Goal: Task Accomplishment & Management: Use online tool/utility

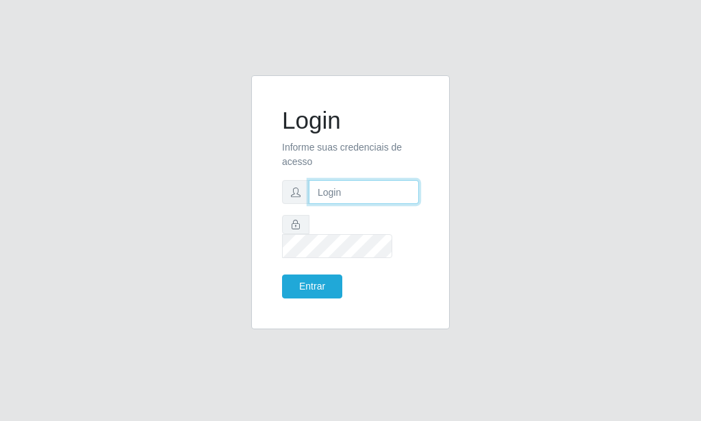
click at [331, 204] on input "text" at bounding box center [364, 192] width 110 height 24
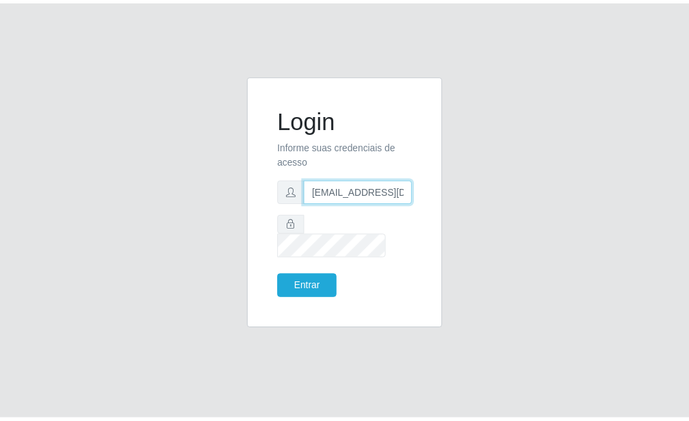
scroll to position [0, 1]
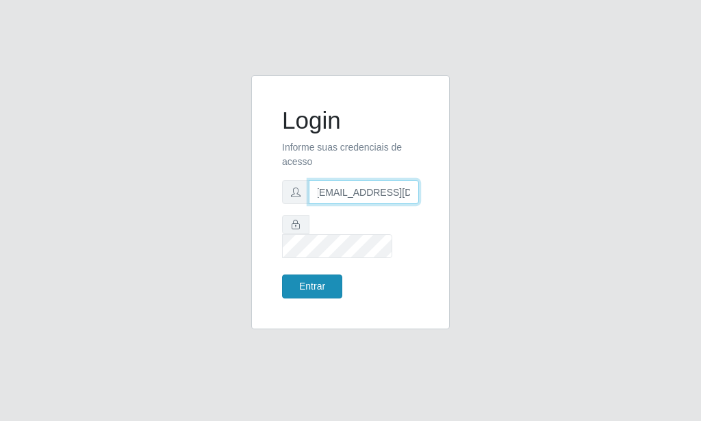
type input "[EMAIL_ADDRESS][DOMAIN_NAME]"
click at [320, 281] on button "Entrar" at bounding box center [312, 286] width 60 height 24
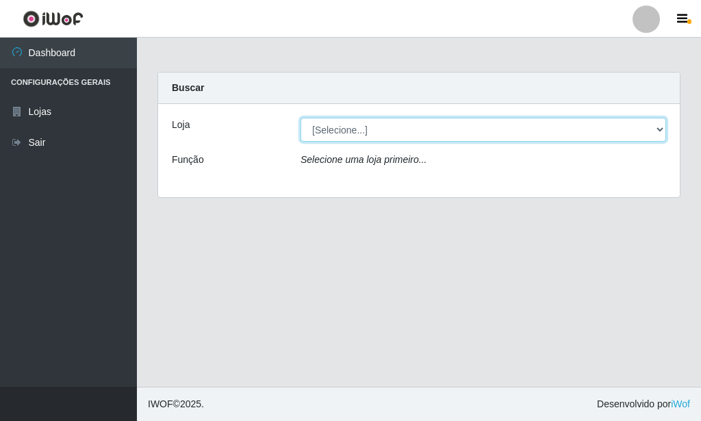
click at [300, 118] on select "[Selecione...] Rede Potiguar 6 - Extremoz" at bounding box center [482, 130] width 365 height 24
select select "80"
click option "Rede Potiguar 6 - Extremoz" at bounding box center [0, 0] width 0 height 0
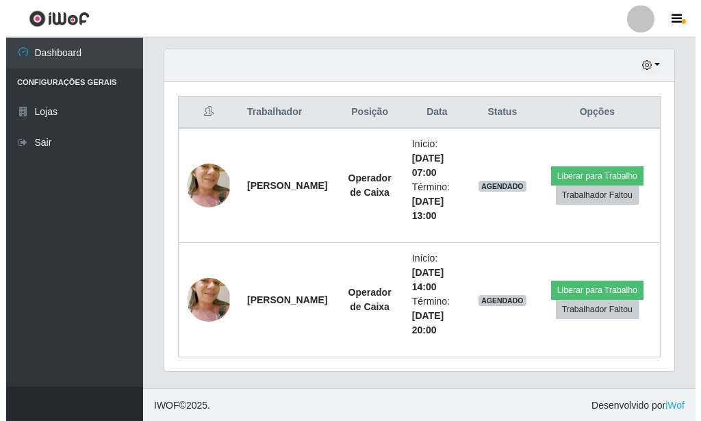
scroll to position [473, 0]
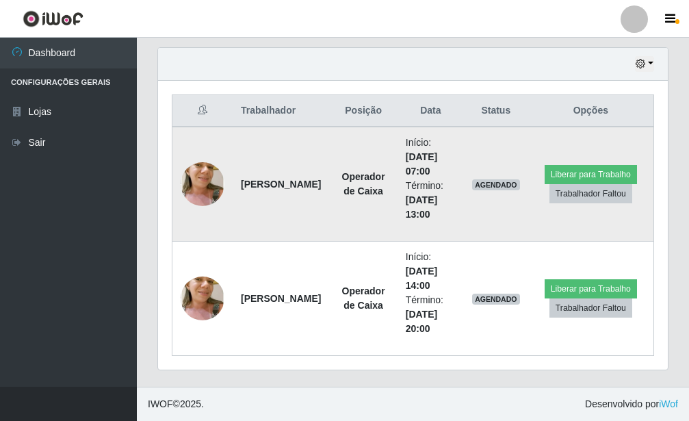
click at [212, 177] on img at bounding box center [203, 184] width 44 height 82
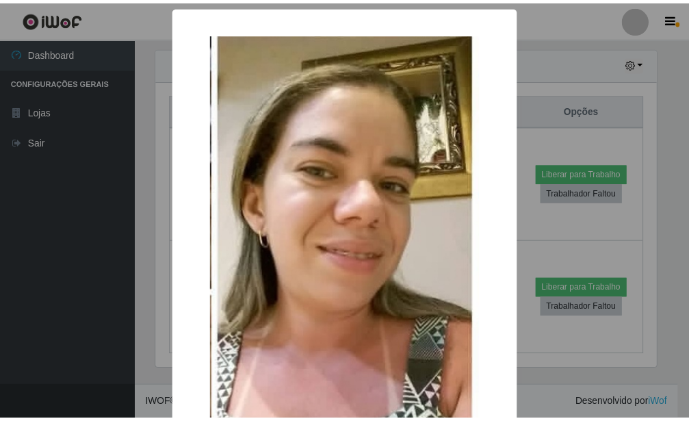
scroll to position [211, 0]
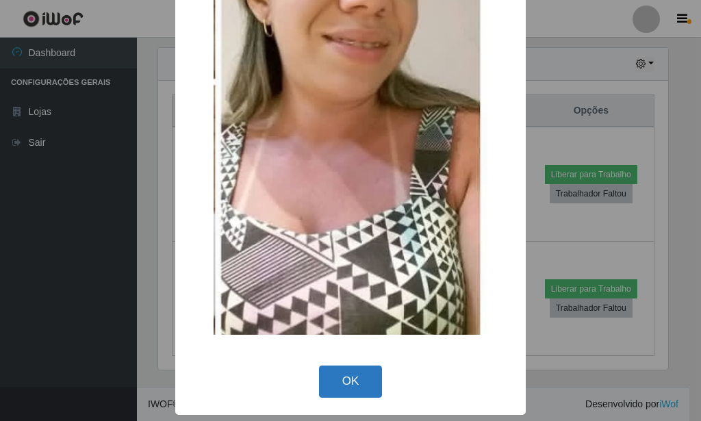
click at [346, 375] on button "OK" at bounding box center [351, 381] width 64 height 32
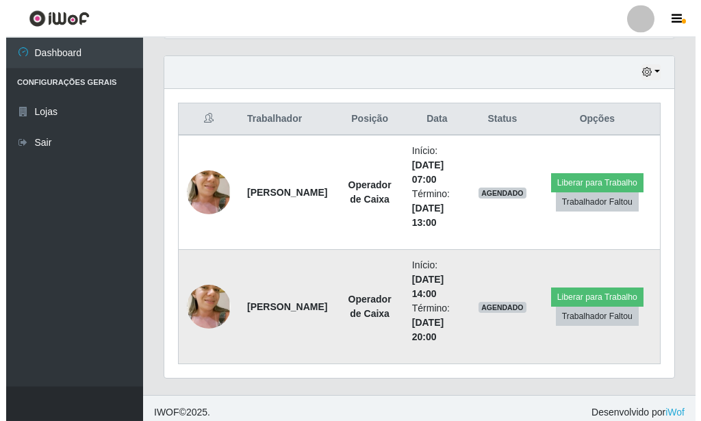
scroll to position [473, 0]
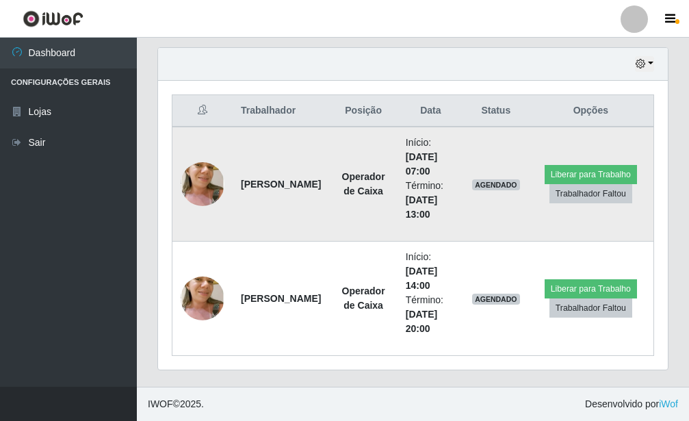
click at [210, 175] on img at bounding box center [203, 184] width 44 height 82
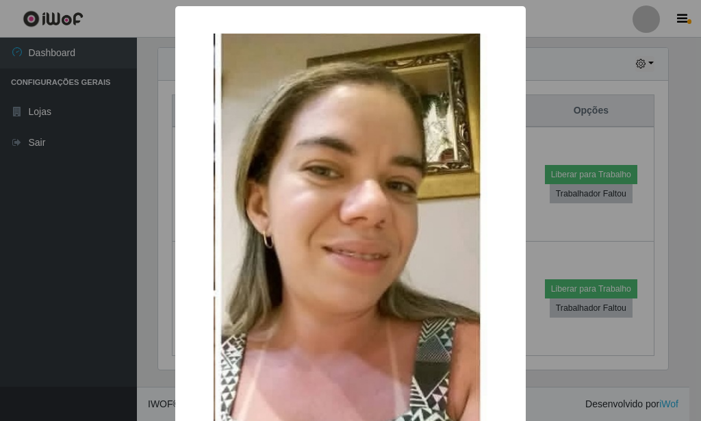
scroll to position [211, 0]
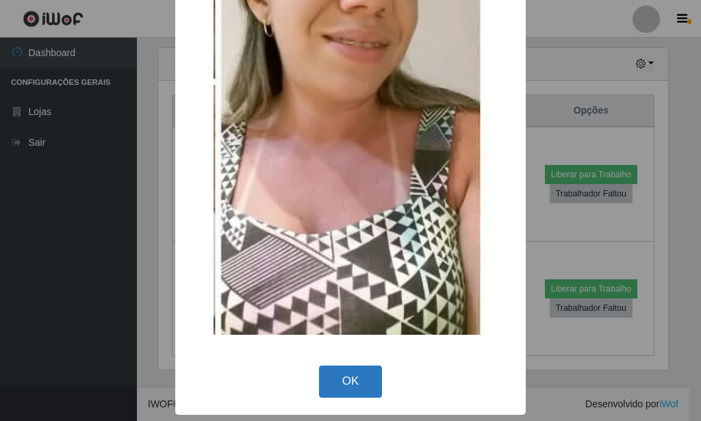
click at [346, 372] on button "OK" at bounding box center [351, 381] width 64 height 32
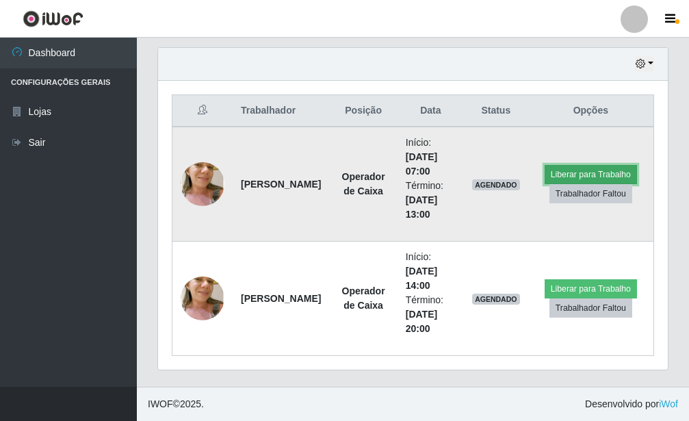
click at [575, 168] on button "Liberar para Trabalho" at bounding box center [591, 174] width 92 height 19
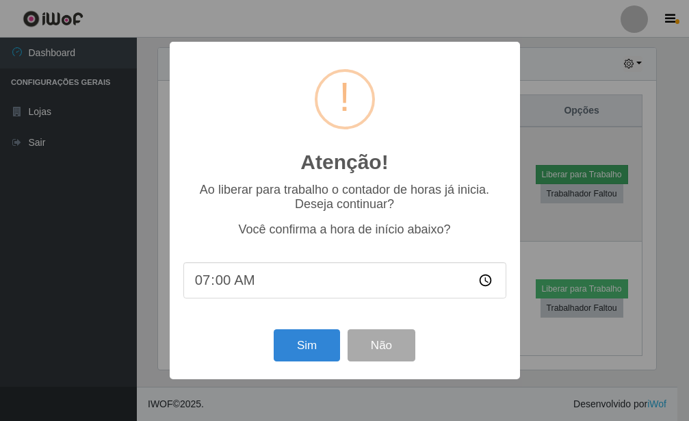
click at [556, 168] on div "Atenção! × Ao liberar para trabalho o contador de horas já inicia. Deseja conti…" at bounding box center [344, 210] width 689 height 421
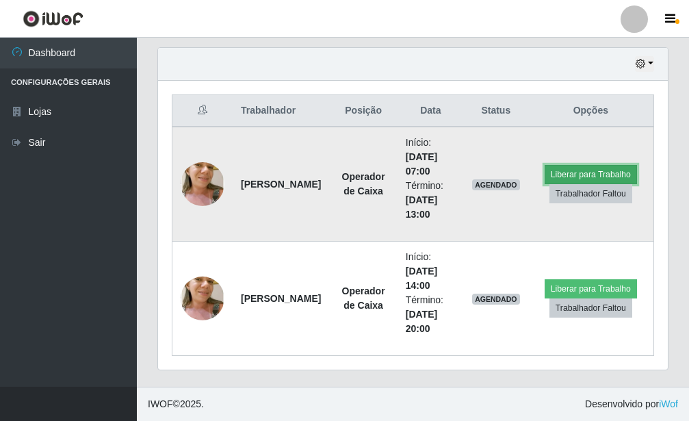
click at [550, 171] on button "Liberar para Trabalho" at bounding box center [591, 174] width 92 height 19
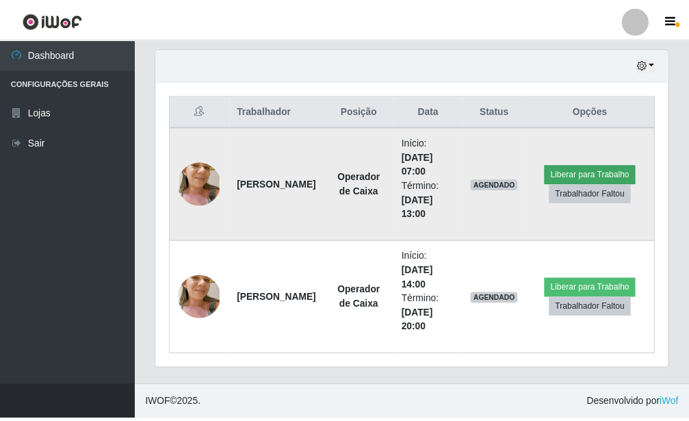
scroll to position [684030, 683805]
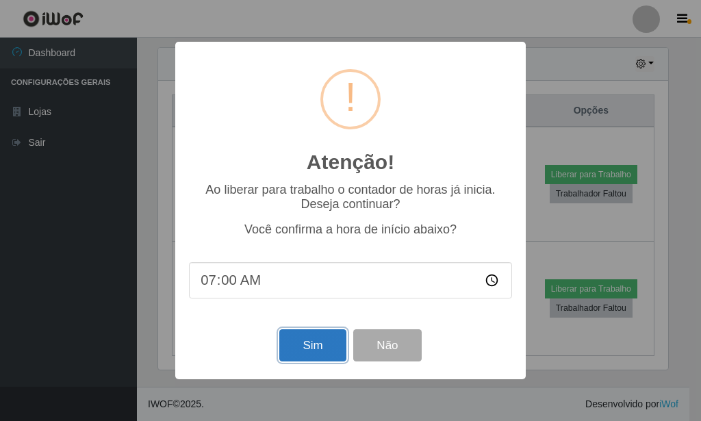
click at [313, 343] on button "Sim" at bounding box center [312, 345] width 66 height 32
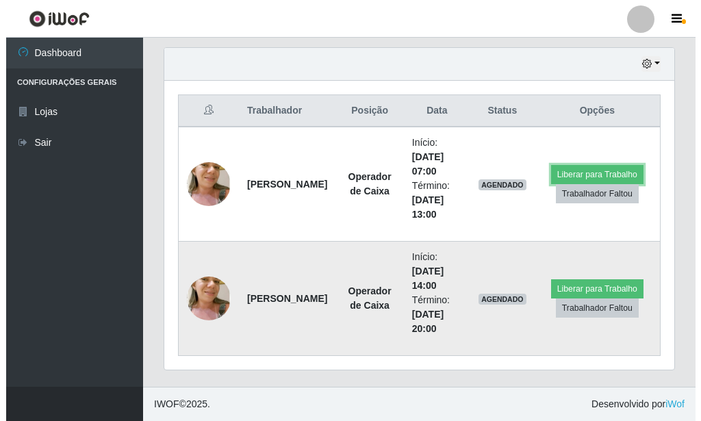
scroll to position [244, 0]
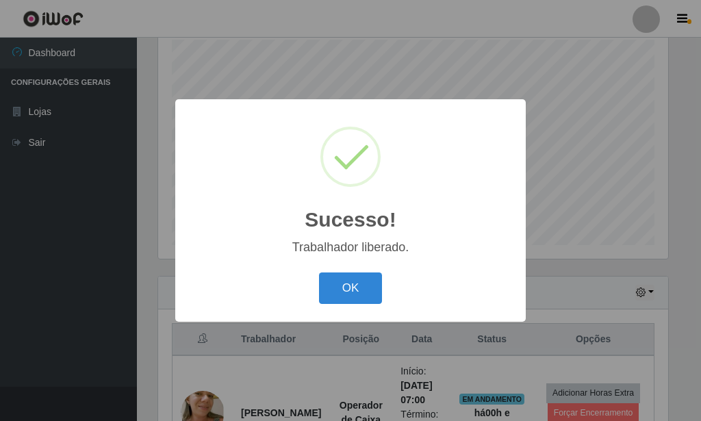
click at [346, 284] on button "OK" at bounding box center [351, 288] width 64 height 32
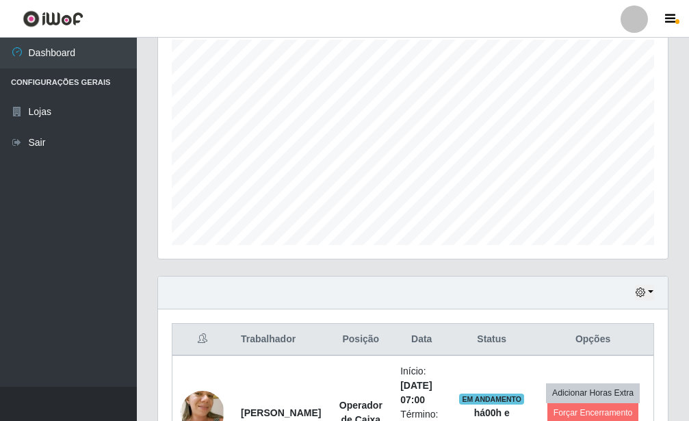
scroll to position [473, 0]
